Goal: Task Accomplishment & Management: Use online tool/utility

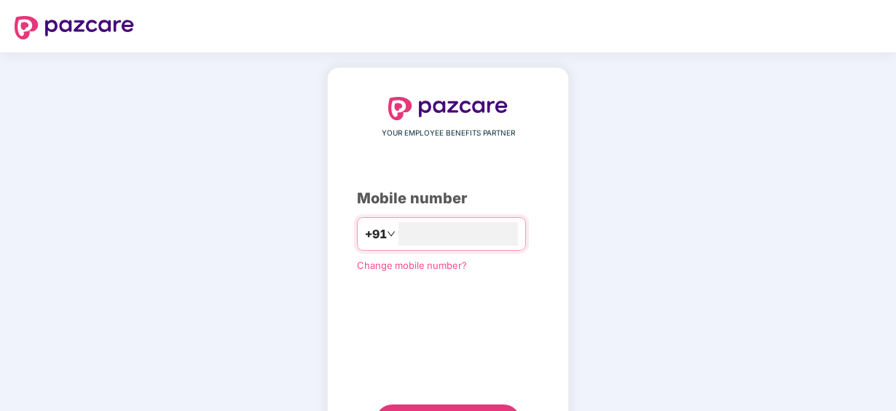
type input "**********"
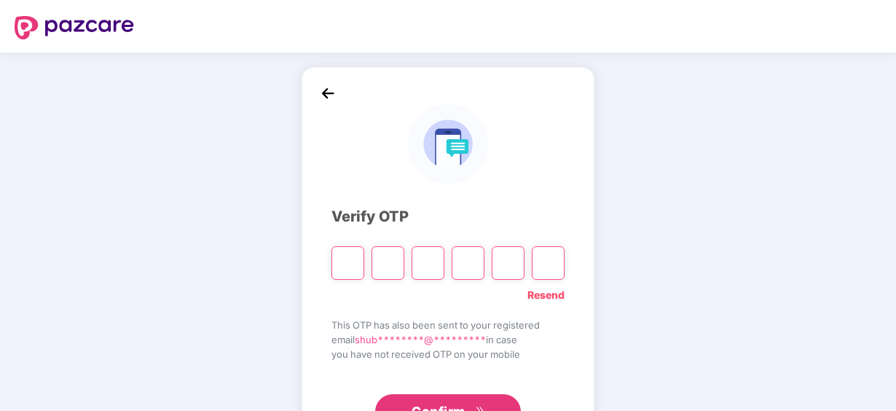
click at [342, 265] on input "Please enter verification code. Digit 1" at bounding box center [348, 263] width 33 height 34
paste input "*"
type input "*"
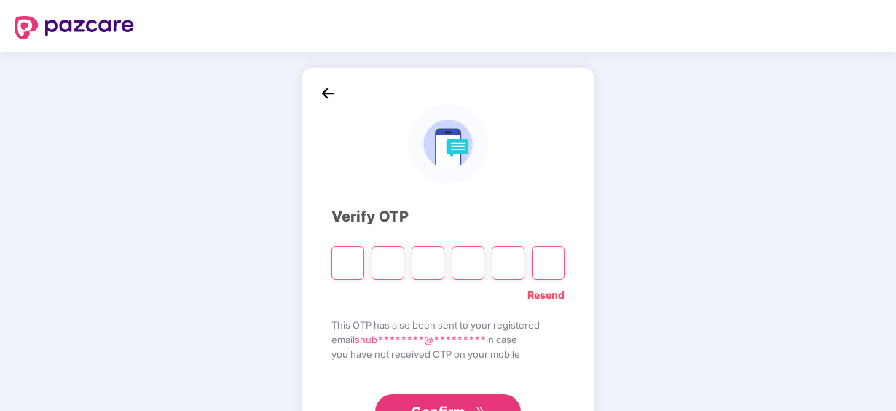
type input "*"
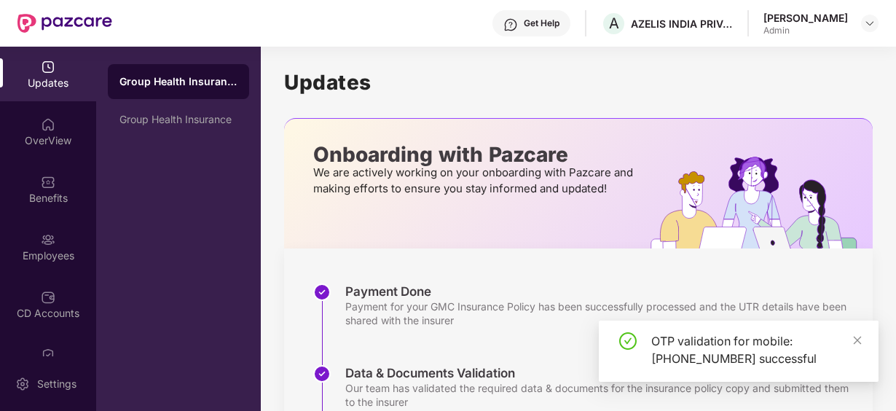
click at [58, 82] on div "Updates" at bounding box center [48, 83] width 96 height 15
click at [25, 144] on div "OverView" at bounding box center [48, 140] width 96 height 15
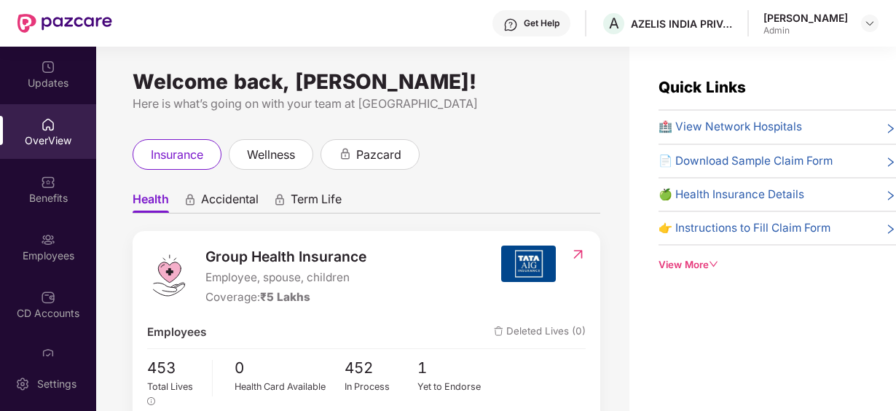
click at [820, 160] on span "📄 Download Sample Claim Form" at bounding box center [746, 160] width 174 height 17
